Goal: Information Seeking & Learning: Learn about a topic

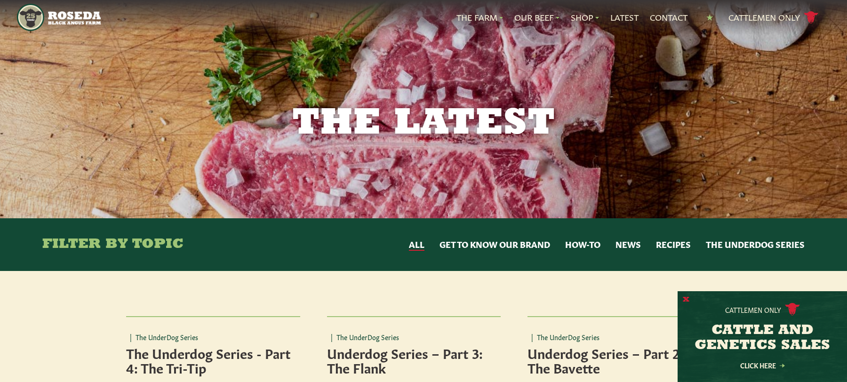
click at [688, 301] on button "X" at bounding box center [686, 300] width 7 height 10
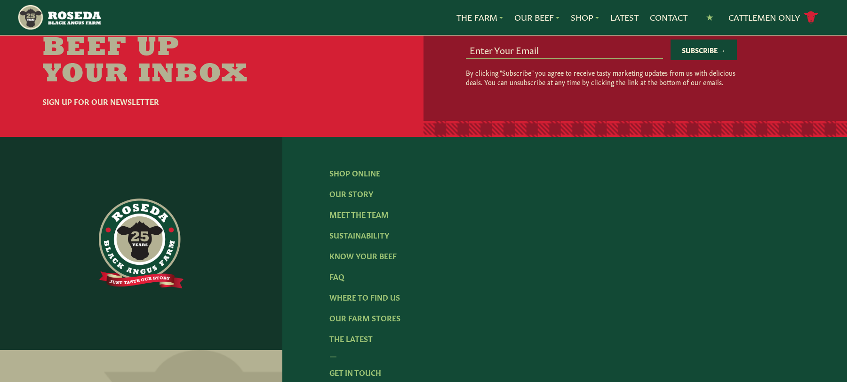
scroll to position [1742, 0]
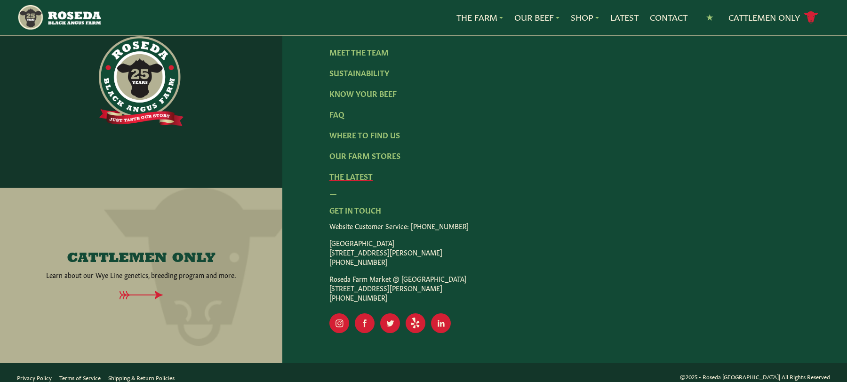
click at [357, 178] on link "The Latest" at bounding box center [351, 176] width 43 height 10
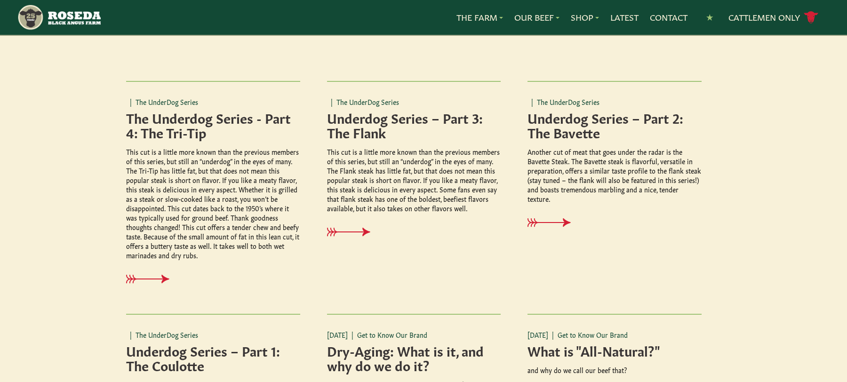
scroll to position [0, 0]
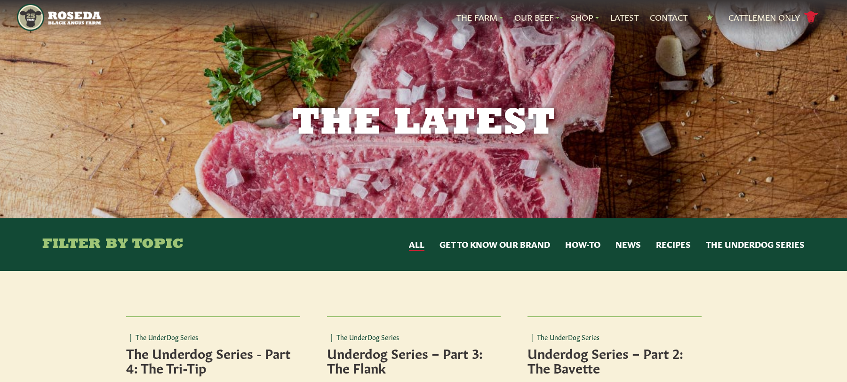
click at [635, 245] on button "News" at bounding box center [628, 245] width 25 height 12
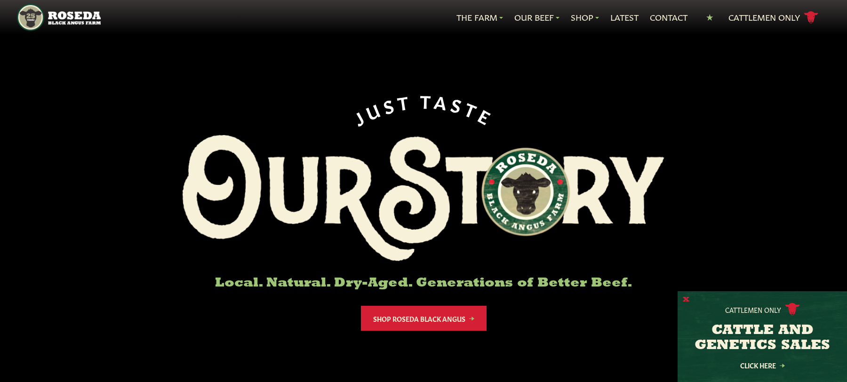
click at [687, 299] on button "X" at bounding box center [686, 300] width 7 height 10
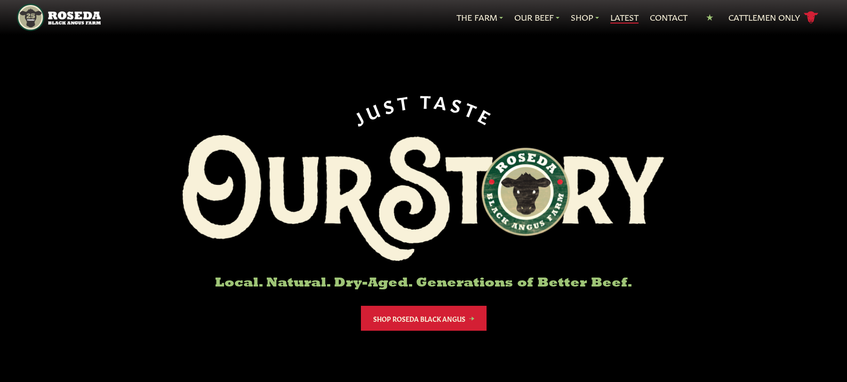
click at [617, 20] on link "Latest" at bounding box center [625, 17] width 28 height 12
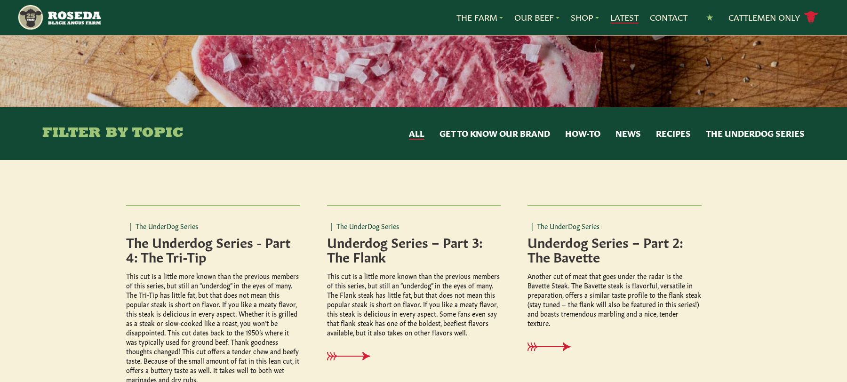
scroll to position [94, 0]
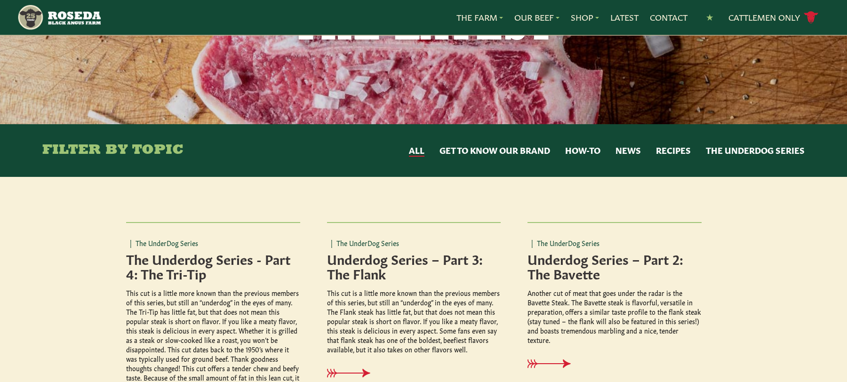
click at [629, 153] on button "News" at bounding box center [628, 151] width 25 height 12
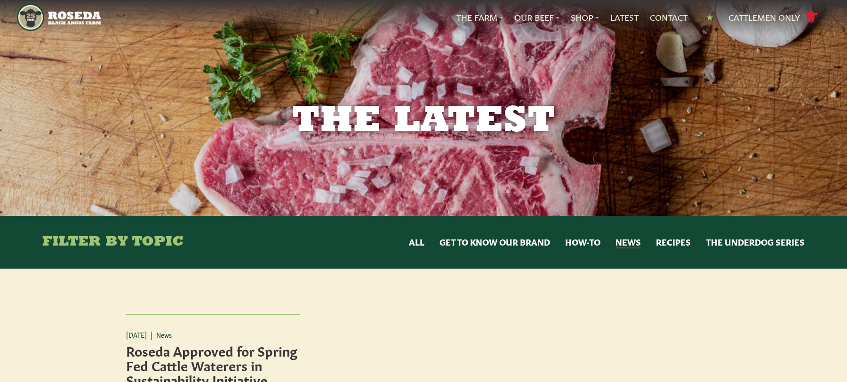
scroll to position [0, 0]
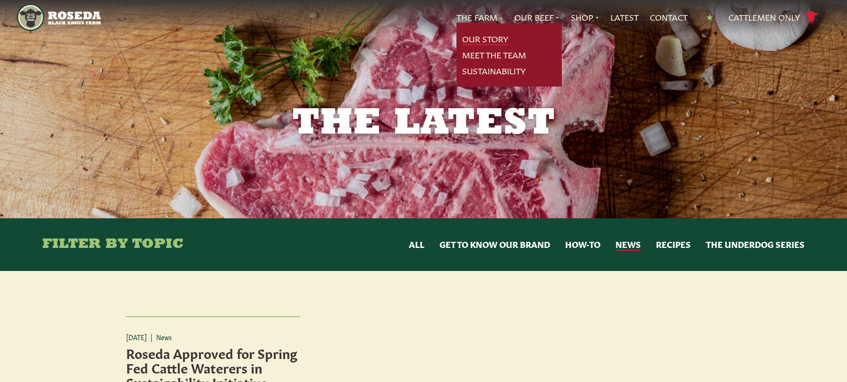
click at [484, 36] on link "Our Story" at bounding box center [485, 39] width 46 height 12
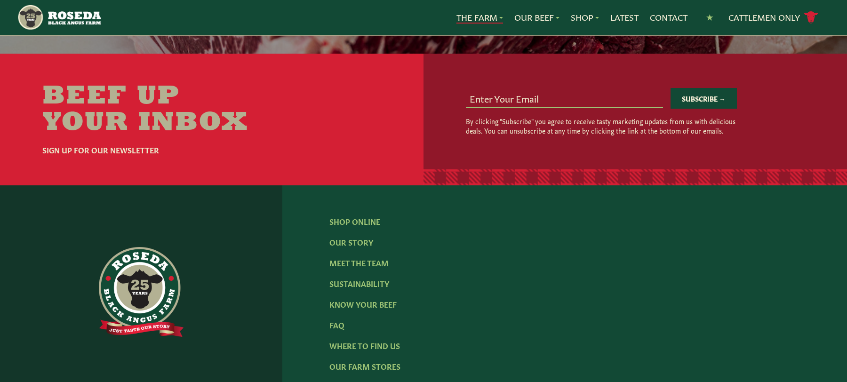
scroll to position [2825, 0]
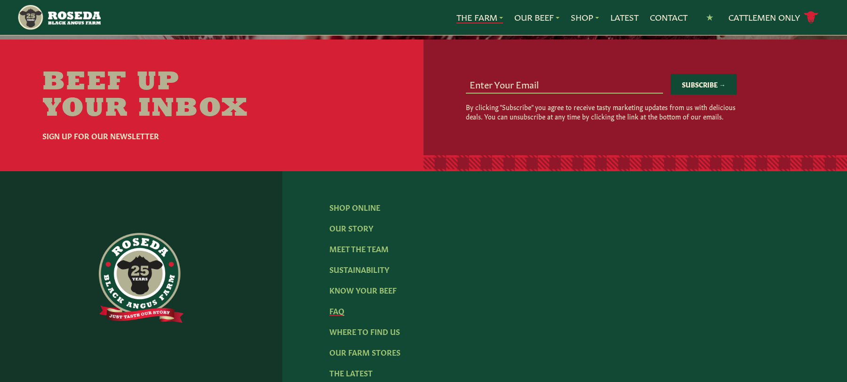
click at [336, 306] on link "FAQ" at bounding box center [337, 311] width 15 height 10
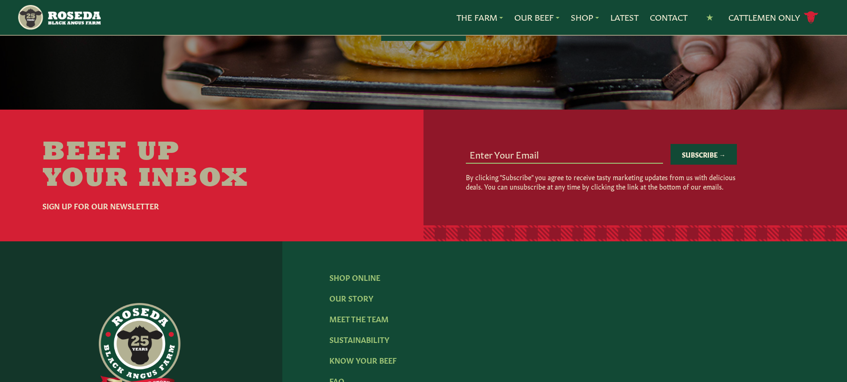
scroll to position [1365, 0]
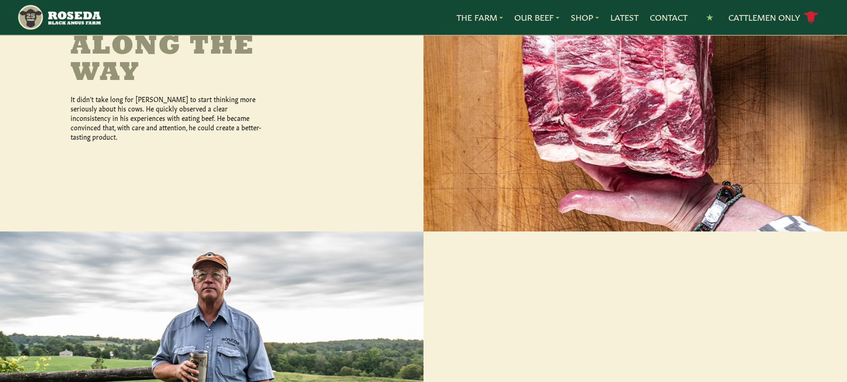
scroll to position [518, 0]
